Goal: Communication & Community: Answer question/provide support

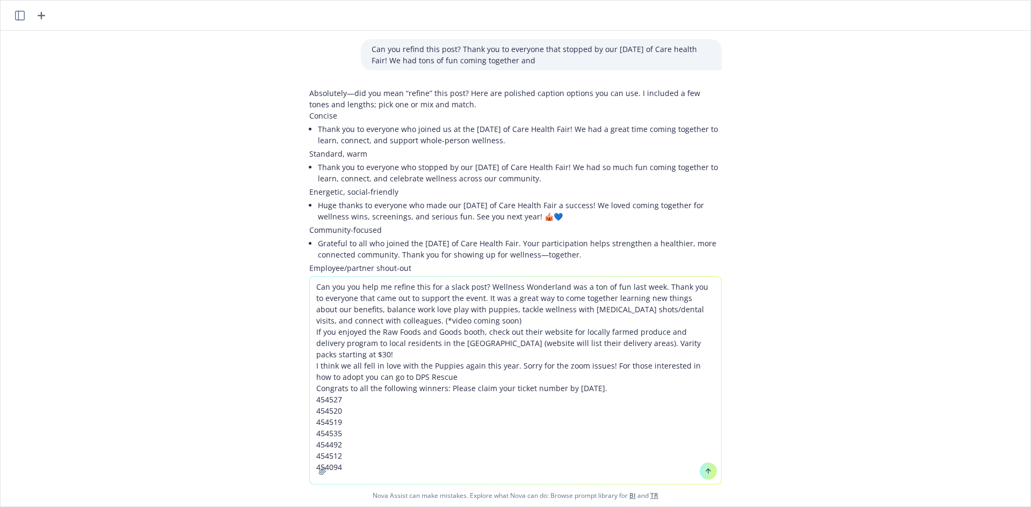
scroll to position [246, 0]
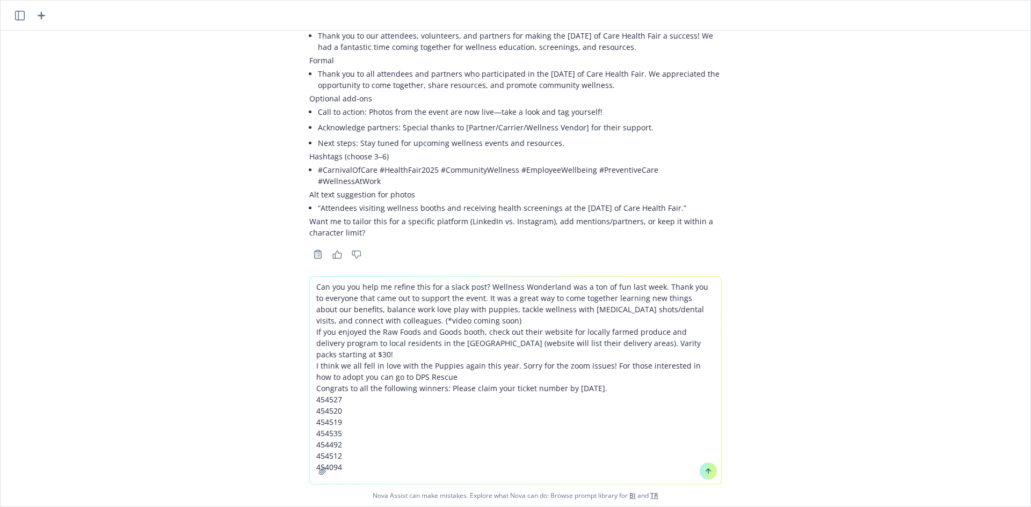
click at [483, 284] on textarea "Can you you help me refine this for a slack post? Wellness Wonderland was a ton…" at bounding box center [515, 380] width 411 height 207
click at [448, 325] on textarea "Can you you help me refine this for a slack post? Wellness Wonderland was a ton…" at bounding box center [515, 380] width 411 height 207
click at [481, 310] on textarea "Can you you help me refine this for a slack post? Wellness Wonderland was a ton…" at bounding box center [515, 380] width 411 height 207
click at [581, 310] on textarea "Can you you help me refine this for a slack post? Wellness Wonderland was a ton…" at bounding box center [515, 380] width 411 height 207
drag, startPoint x: 689, startPoint y: 317, endPoint x: 682, endPoint y: 309, distance: 10.7
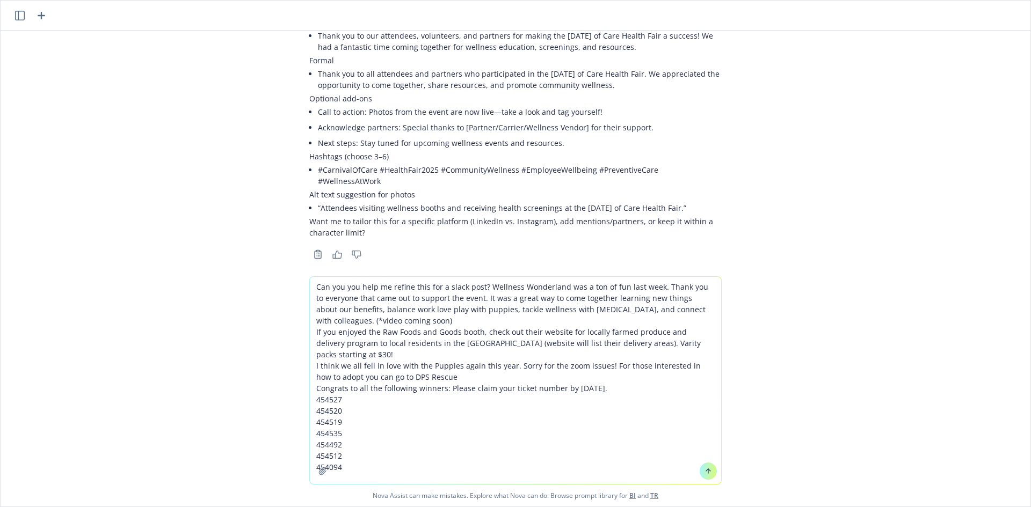
click at [682, 309] on textarea "Can you you help me refine this for a slack post? Wellness Wonderland was a ton…" at bounding box center [515, 380] width 411 height 207
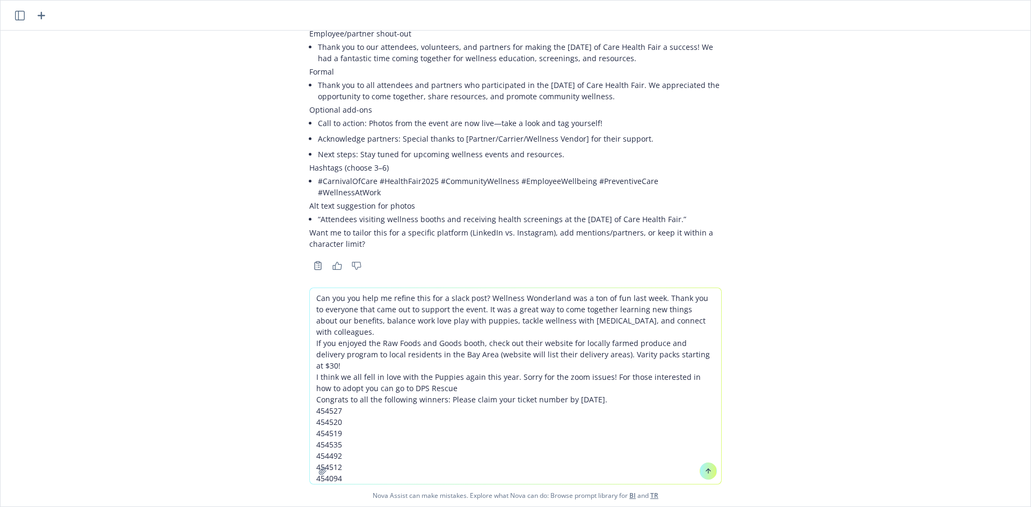
click at [310, 334] on textarea "Can you you help me refine this for a slack post? Wellness Wonderland was a ton…" at bounding box center [515, 386] width 411 height 196
click at [695, 345] on textarea "Can you you help me refine this for a slack post? Wellness Wonderland was a ton…" at bounding box center [515, 386] width 411 height 196
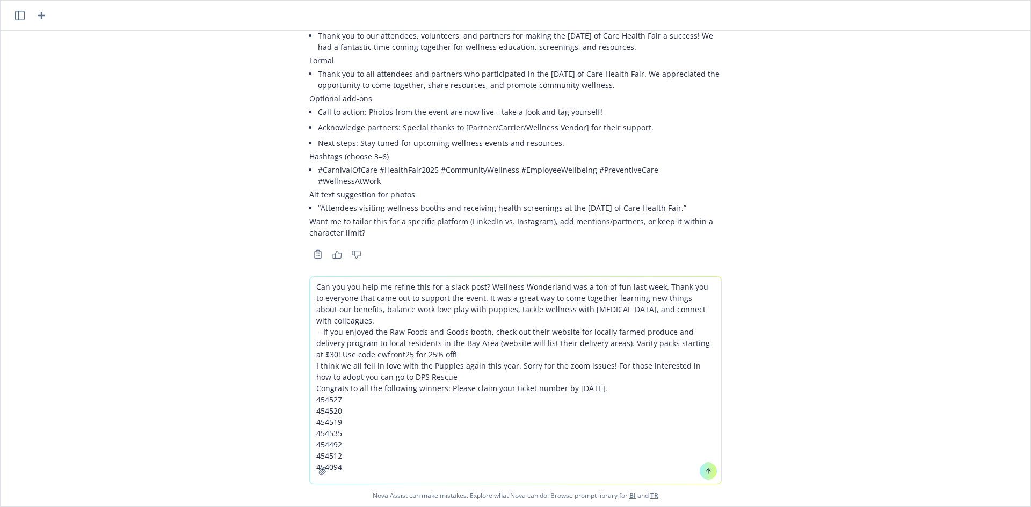
click at [310, 355] on textarea "Can you you help me refine this for a slack post? Wellness Wonderland was a ton…" at bounding box center [515, 380] width 411 height 207
drag, startPoint x: 339, startPoint y: 459, endPoint x: 309, endPoint y: 389, distance: 76.0
click at [310, 389] on textarea "Can you you help me refine this for a slack post? Wellness Wonderland was a ton…" at bounding box center [515, 380] width 411 height 207
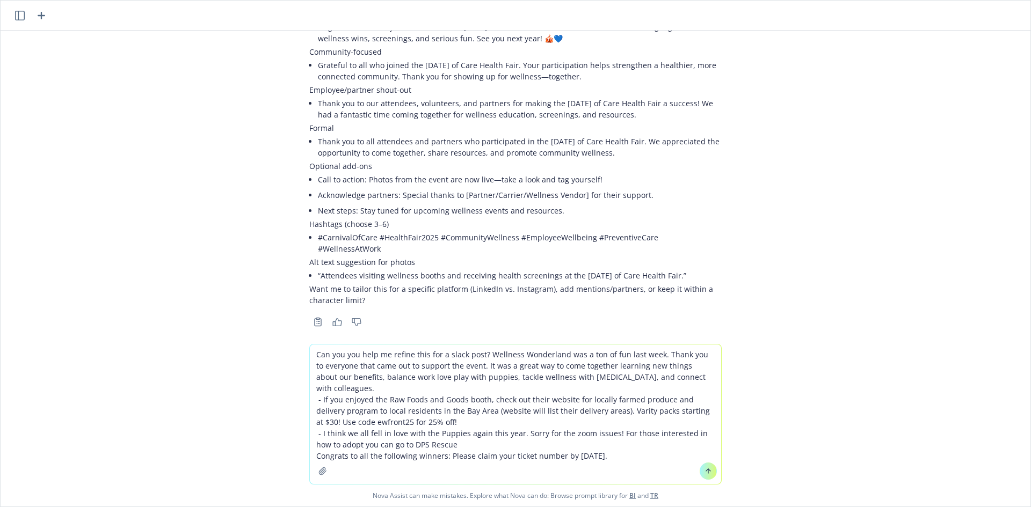
type textarea "Can you you help me refine this for a slack post? Wellness Wonderland was a ton…"
